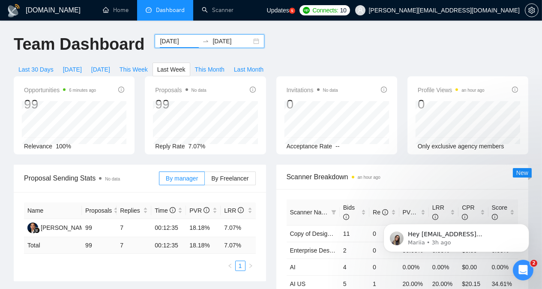
click at [168, 44] on input "[DATE]" at bounding box center [179, 40] width 39 height 9
click at [141, 55] on div "Team Dashboard" at bounding box center [79, 48] width 141 height 28
click at [110, 65] on span "[DATE]" at bounding box center [100, 69] width 19 height 9
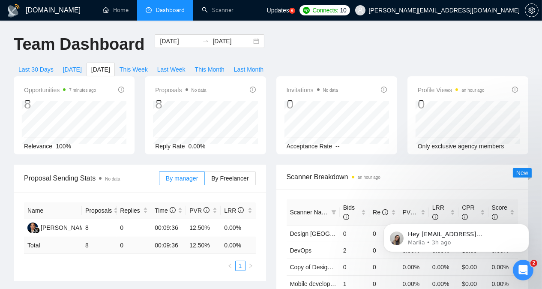
click at [377, 270] on icon "Open Intercom Messenger" at bounding box center [523, 270] width 14 height 14
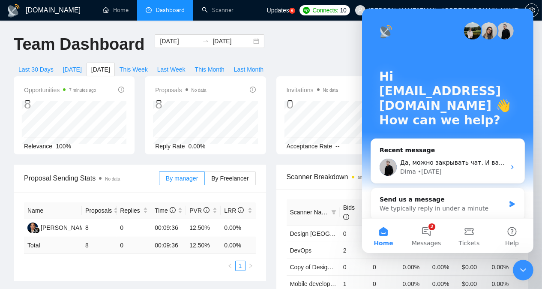
click at [377, 270] on icon "Close Intercom Messenger" at bounding box center [523, 269] width 10 height 10
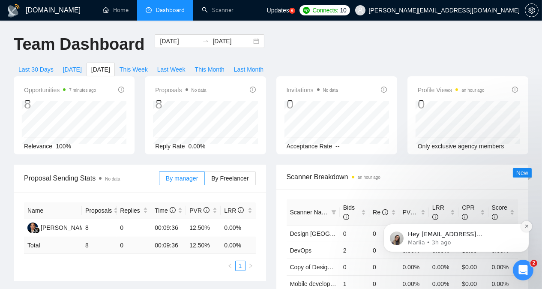
click at [377, 224] on icon "Dismiss notification" at bounding box center [526, 225] width 5 height 5
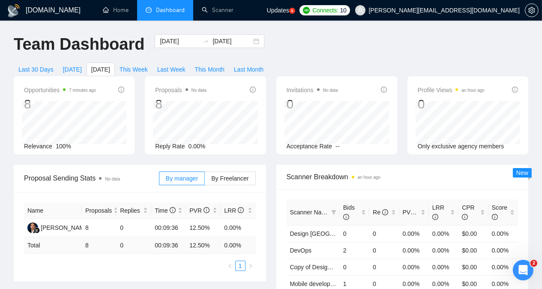
click at [377, 265] on icon "Open Intercom Messenger" at bounding box center [523, 270] width 14 height 14
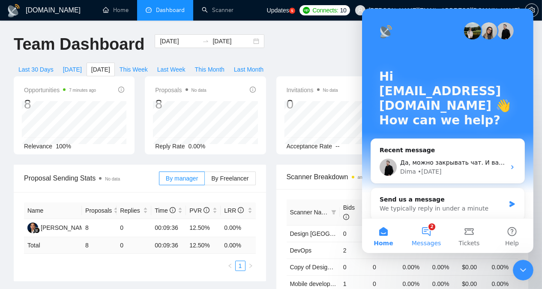
click at [377, 234] on button "2 Messages" at bounding box center [426, 236] width 43 height 34
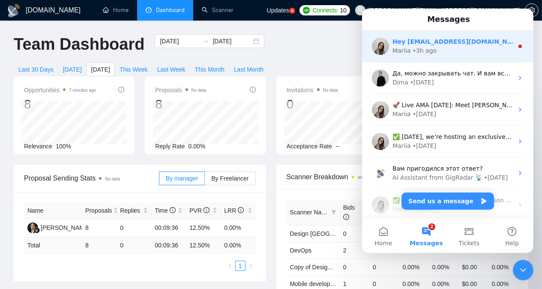
click at [377, 48] on div "Mariia • 3h ago" at bounding box center [452, 50] width 121 height 9
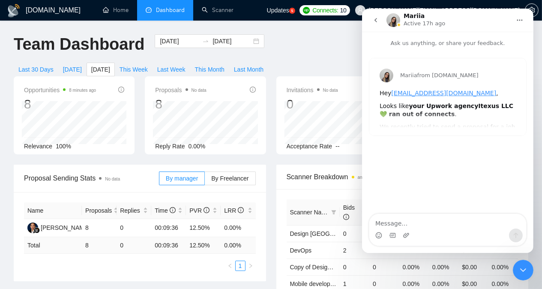
click at [377, 267] on icon "Close Intercom Messenger" at bounding box center [523, 269] width 10 height 10
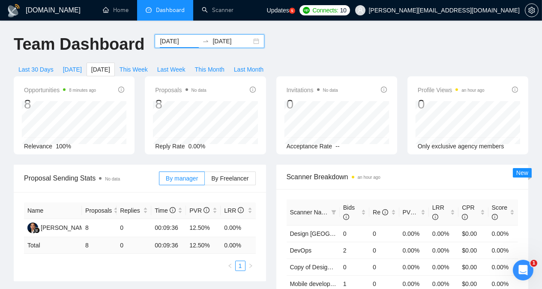
click at [174, 40] on input "[DATE]" at bounding box center [179, 40] width 39 height 9
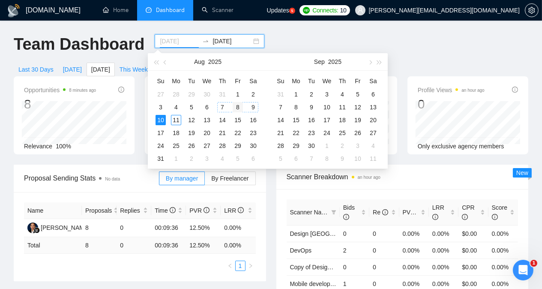
type input "[DATE]"
click at [237, 109] on div "8" at bounding box center [238, 107] width 10 height 10
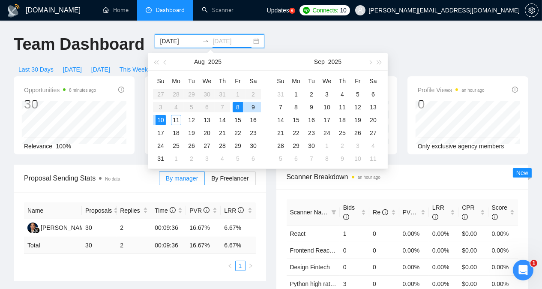
type input "[DATE]"
click at [161, 123] on div "10" at bounding box center [161, 120] width 10 height 10
